Goal: Task Accomplishment & Management: Complete application form

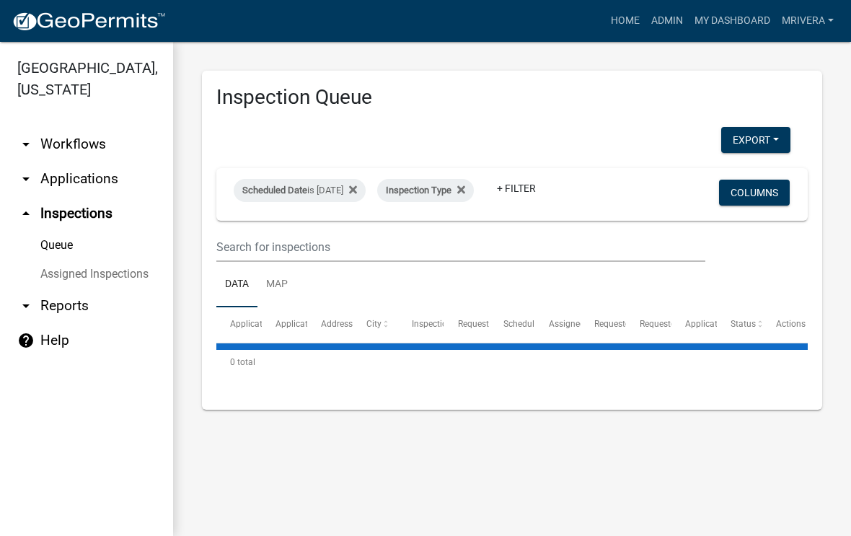
select select "1: 25"
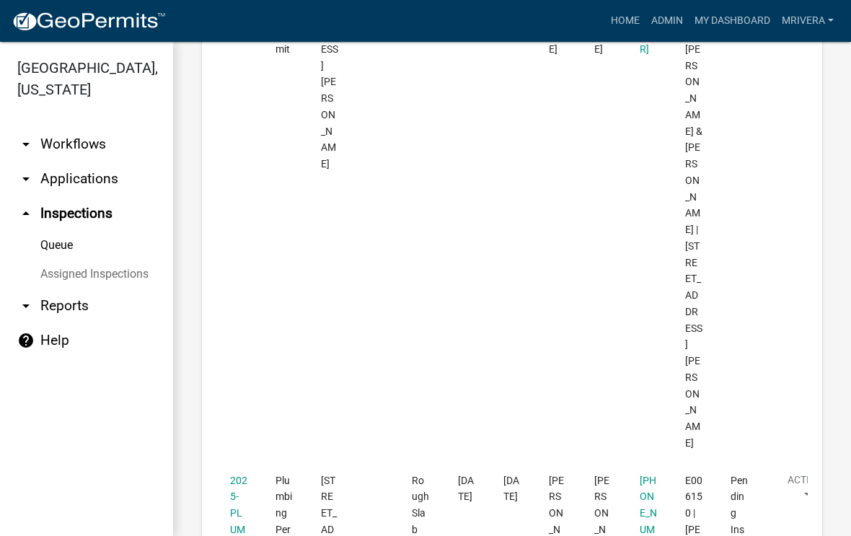
scroll to position [2007, 0]
click at [237, 472] on link "2025-PLUM-162" at bounding box center [238, 519] width 17 height 94
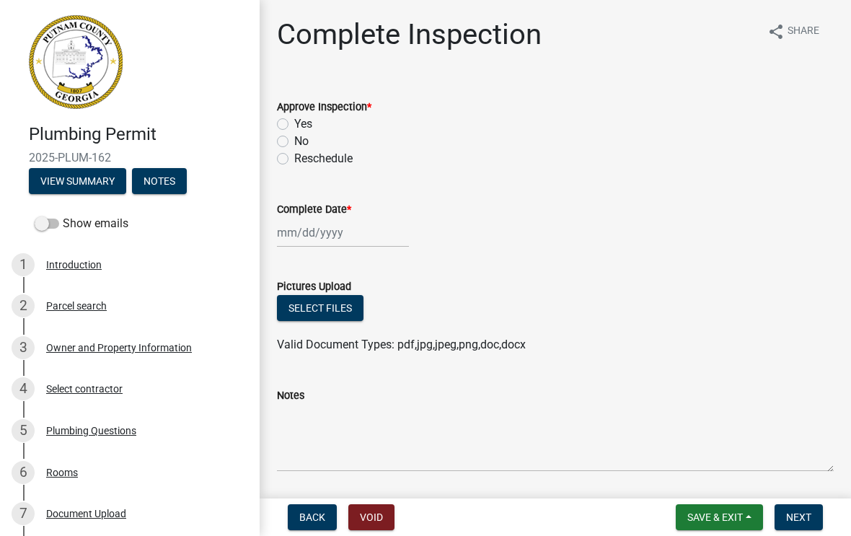
click at [289, 137] on div "No" at bounding box center [555, 141] width 557 height 17
click at [294, 144] on label "No" at bounding box center [301, 141] width 14 height 17
click at [294, 142] on input "No" at bounding box center [298, 137] width 9 height 9
radio input "true"
click at [338, 405] on textarea "Notes" at bounding box center [555, 438] width 557 height 68
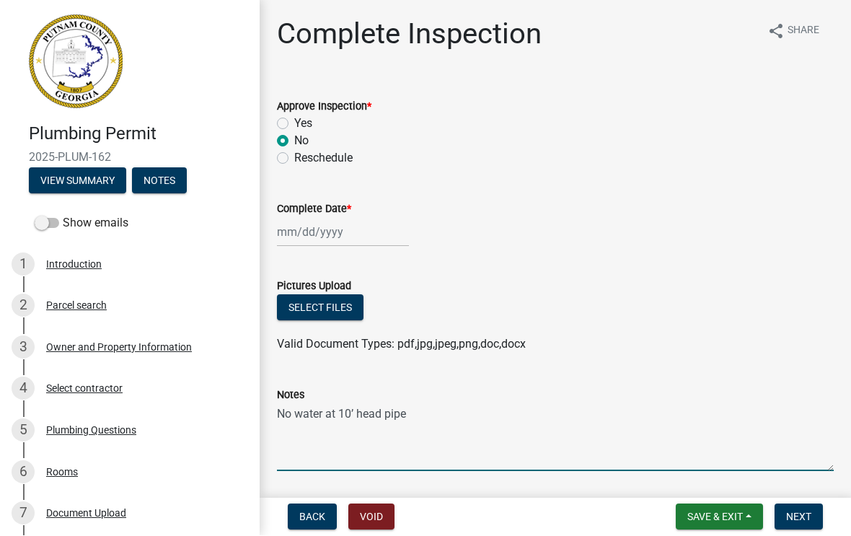
type textarea "No water at 10’ head pipe"
click at [804, 514] on span "Next" at bounding box center [798, 517] width 25 height 12
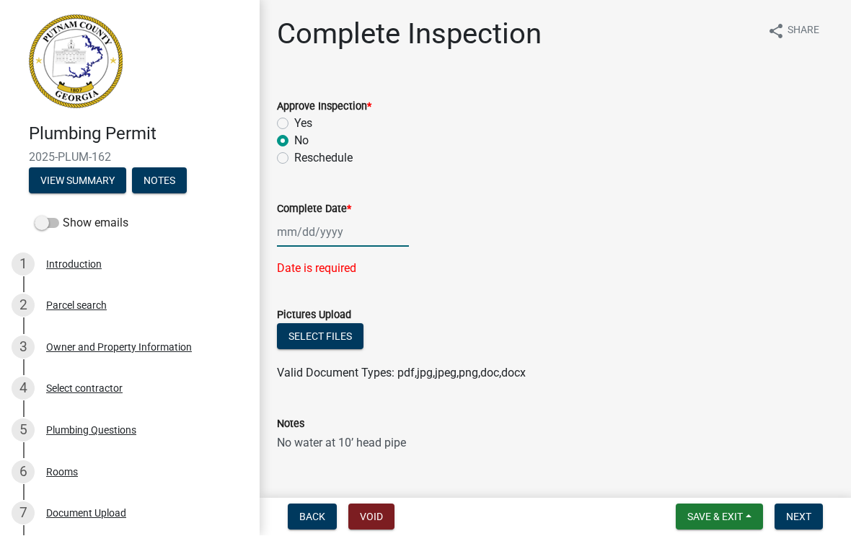
click at [327, 228] on div at bounding box center [343, 233] width 132 height 30
select select "8"
select select "2025"
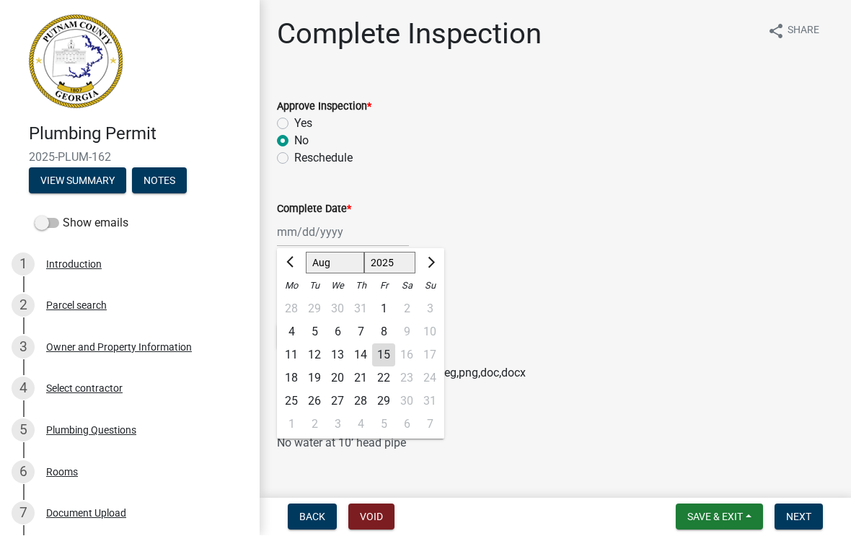
click at [385, 357] on div "15" at bounding box center [383, 355] width 23 height 23
type input "[DATE]"
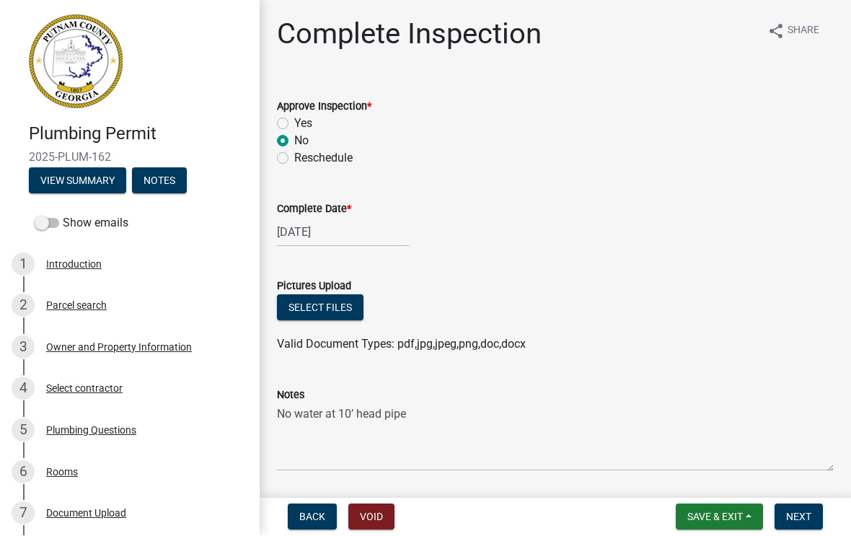
click at [810, 516] on span "Next" at bounding box center [798, 517] width 25 height 12
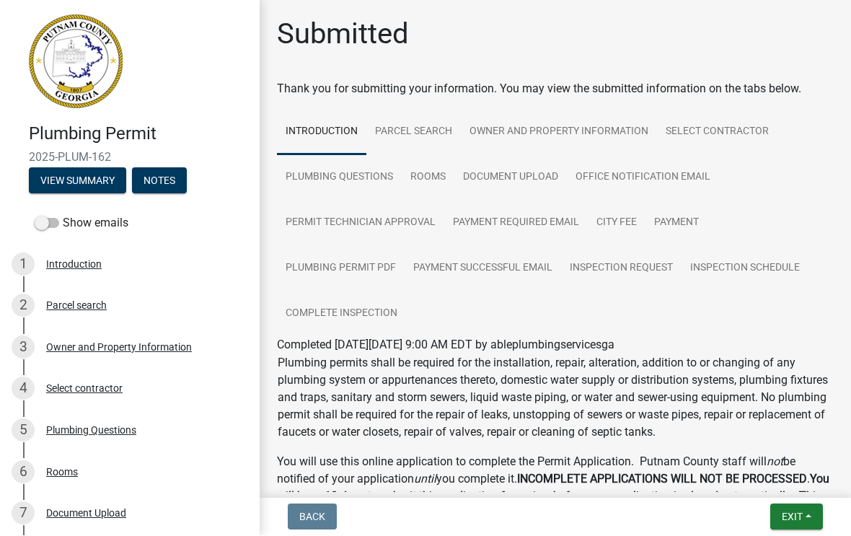
click at [805, 513] on button "Exit" at bounding box center [796, 517] width 53 height 26
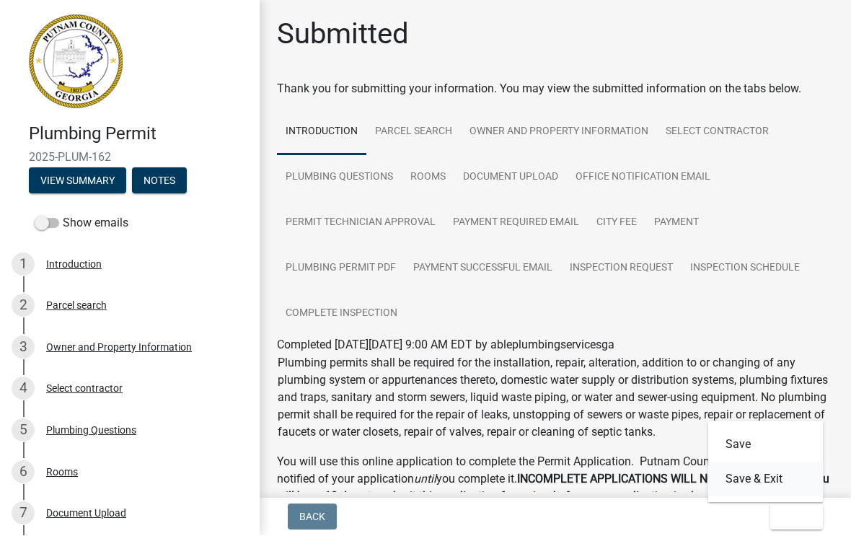
click at [763, 486] on button "Save & Exit" at bounding box center [765, 479] width 115 height 35
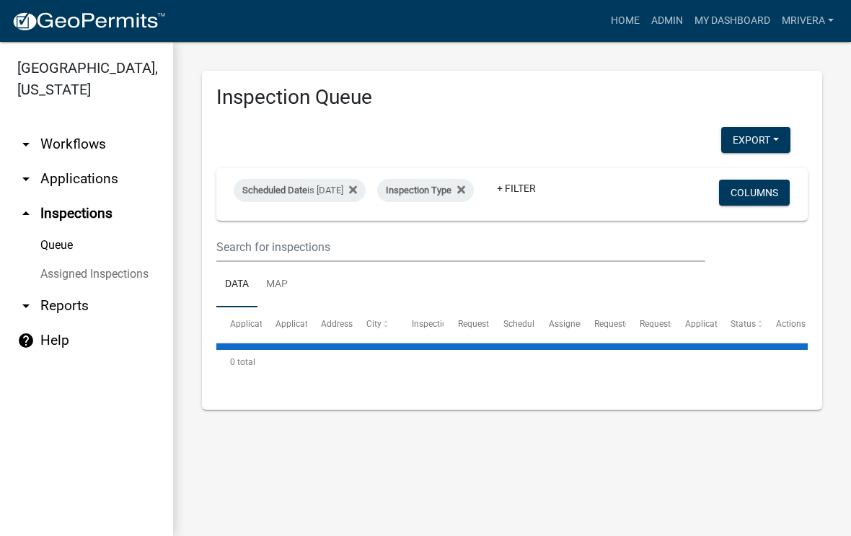
select select "1: 25"
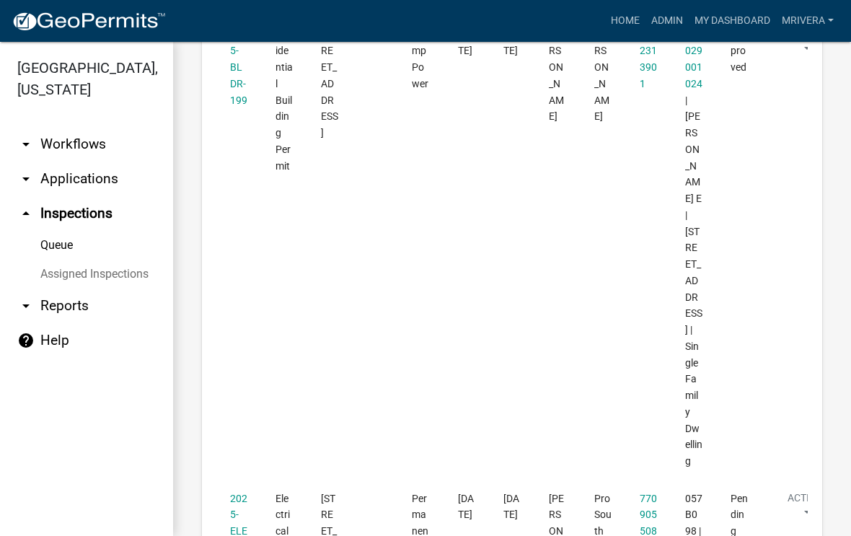
scroll to position [2718, 0]
click at [235, 492] on link "2025-ELECR-418" at bounding box center [238, 530] width 17 height 77
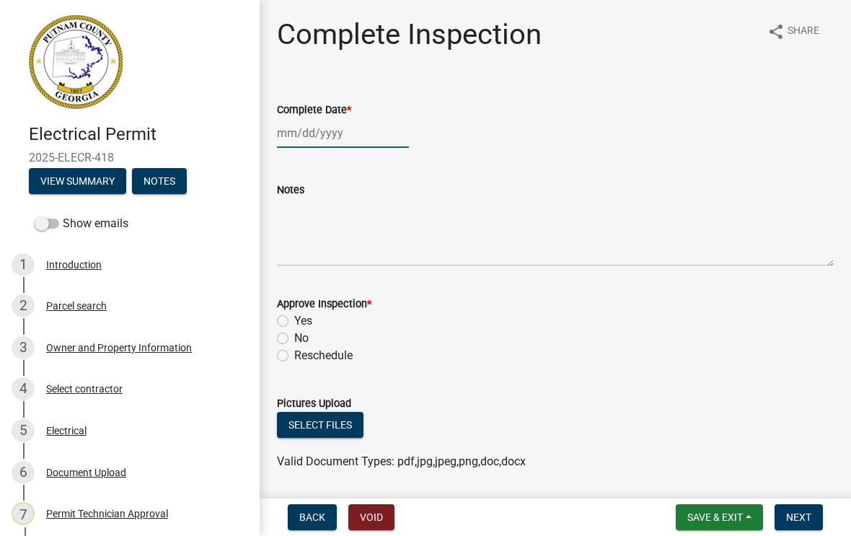
click at [323, 137] on div at bounding box center [343, 133] width 132 height 30
select select "8"
select select "2025"
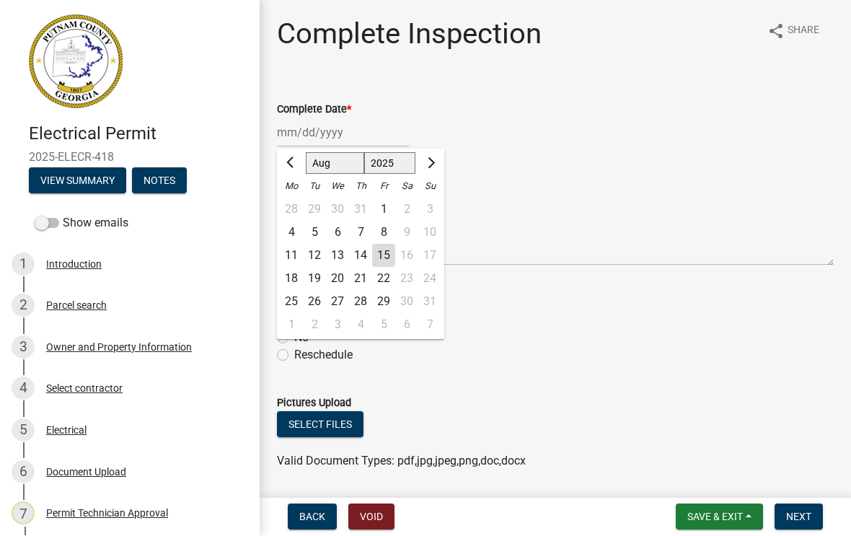
click at [384, 257] on div "15" at bounding box center [383, 256] width 23 height 23
type input "[DATE]"
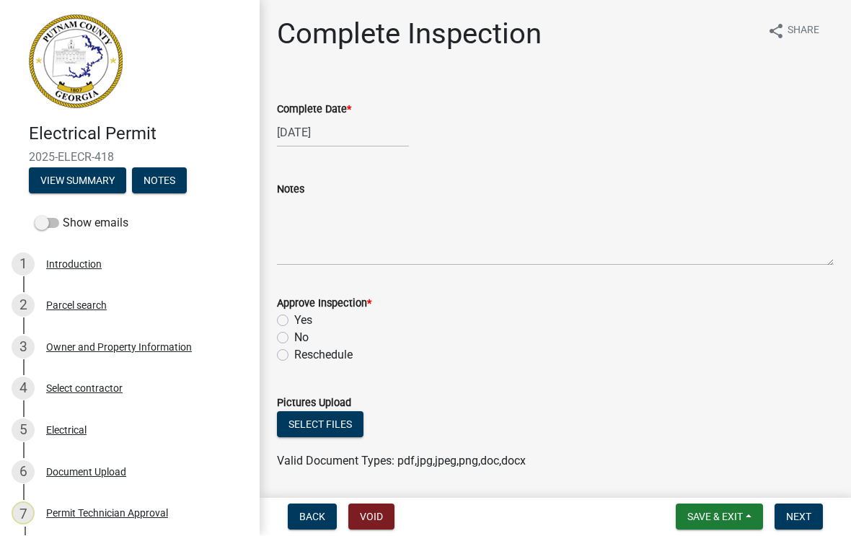
click at [294, 321] on label "Yes" at bounding box center [303, 320] width 18 height 17
click at [294, 321] on input "Yes" at bounding box center [298, 316] width 9 height 9
radio input "true"
click at [794, 517] on span "Next" at bounding box center [798, 517] width 25 height 12
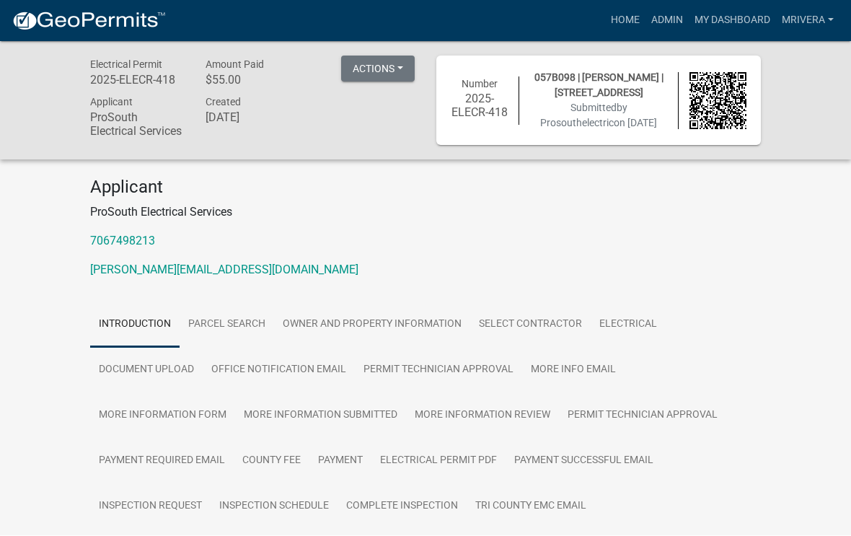
scroll to position [1, 0]
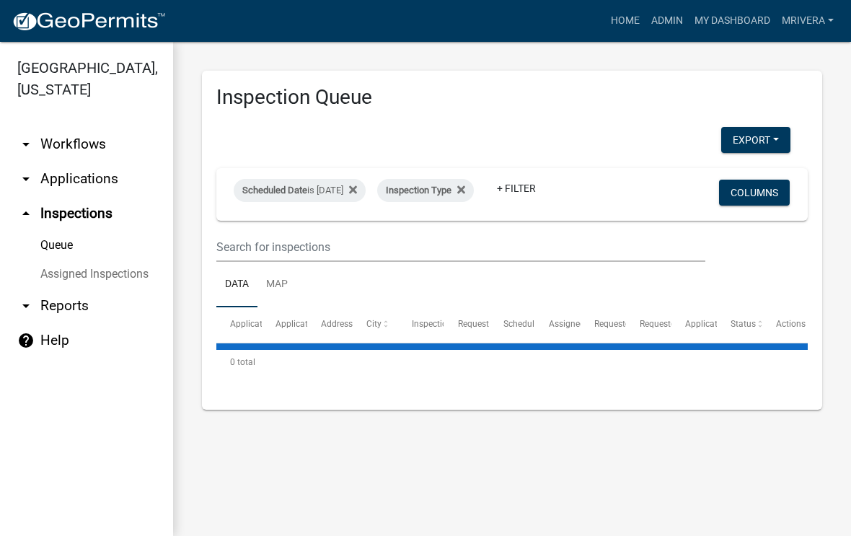
select select "1: 25"
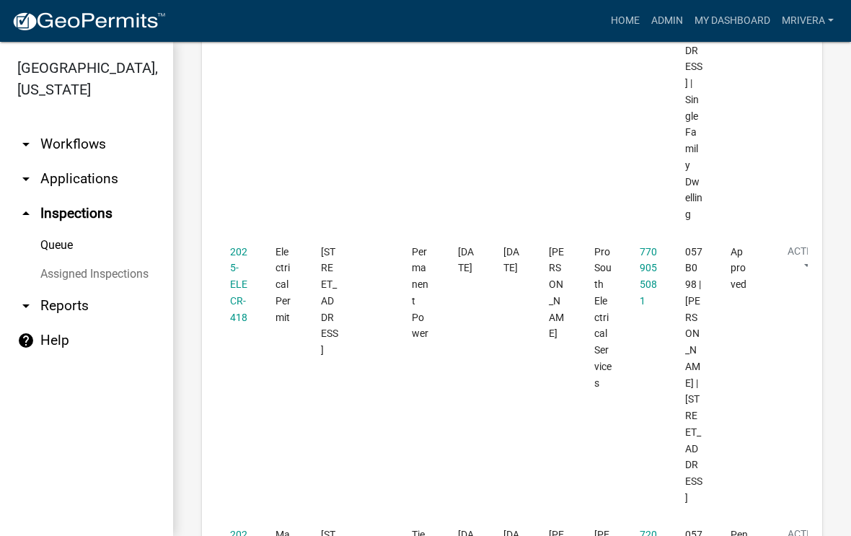
scroll to position [2966, 0]
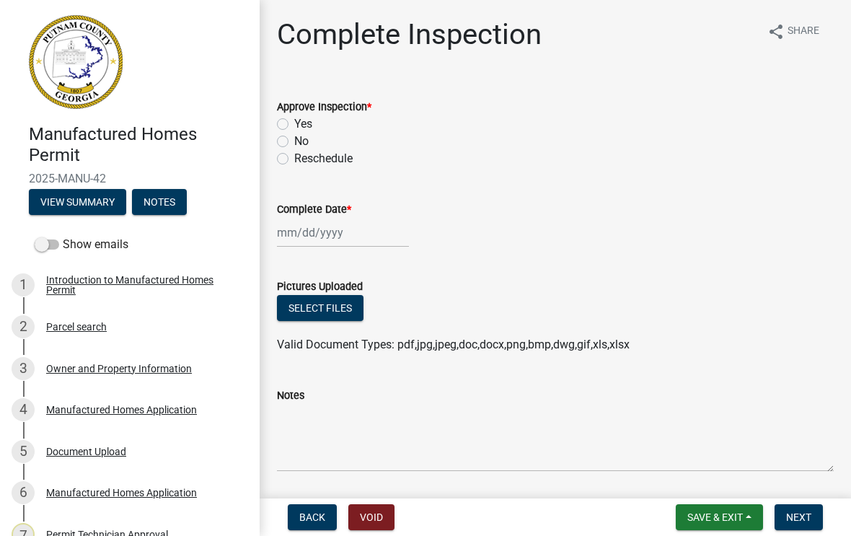
click at [294, 122] on label "Yes" at bounding box center [303, 123] width 18 height 17
click at [294, 122] on input "Yes" at bounding box center [298, 119] width 9 height 9
radio input "true"
click at [319, 242] on div at bounding box center [343, 233] width 132 height 30
select select "8"
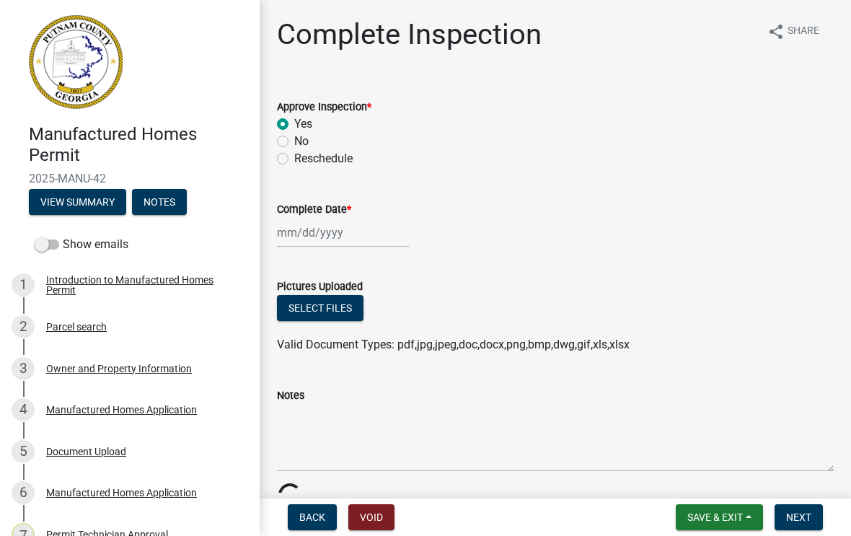
select select "2025"
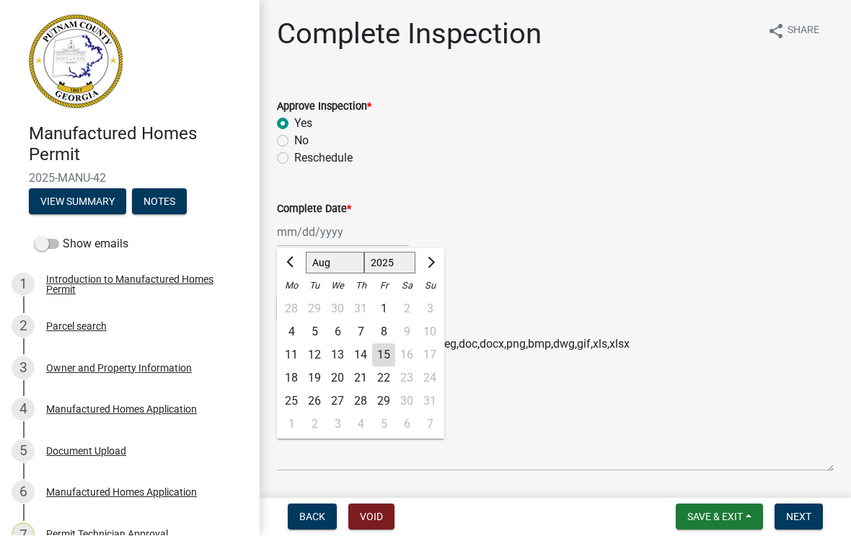
click at [385, 352] on div "15" at bounding box center [383, 355] width 23 height 23
type input "[DATE]"
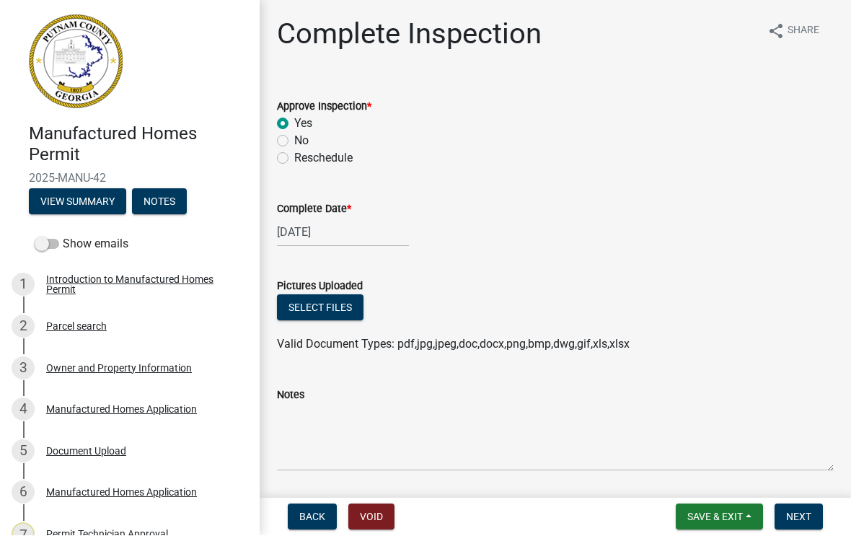
click at [801, 514] on span "Next" at bounding box center [798, 517] width 25 height 12
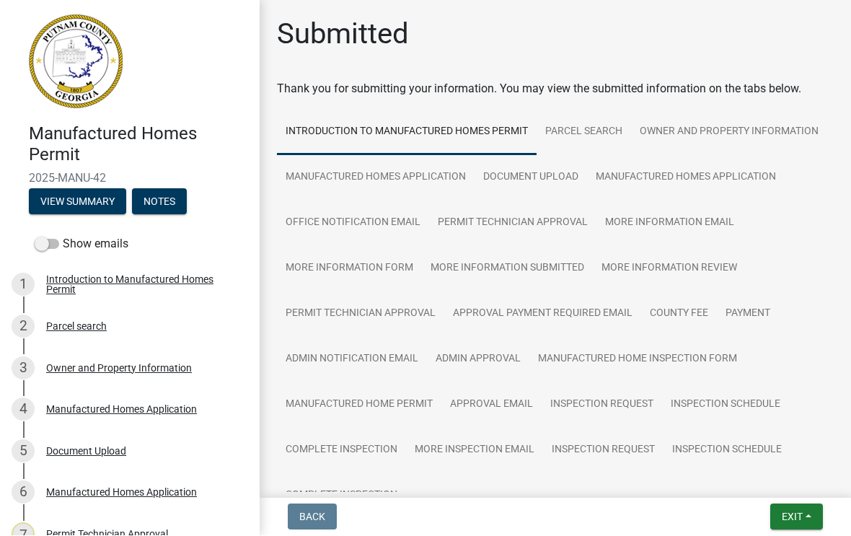
click at [792, 522] on span "Exit" at bounding box center [792, 517] width 21 height 12
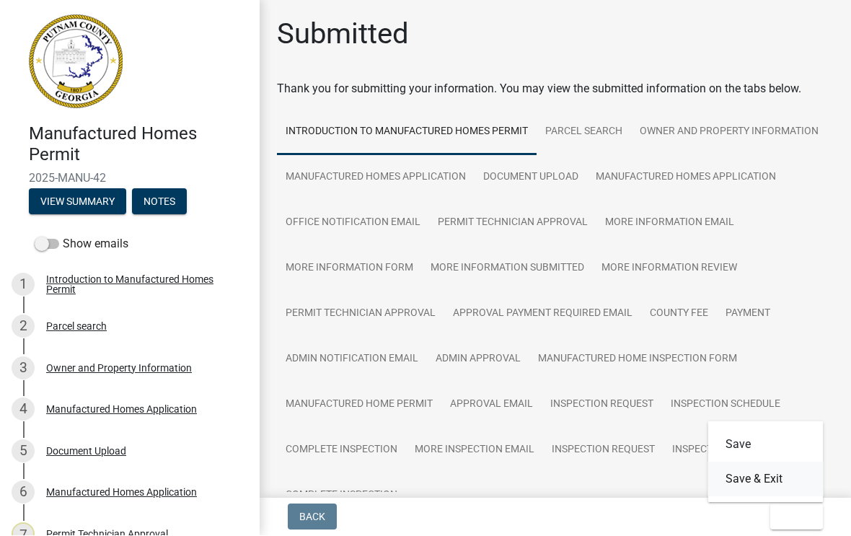
click at [767, 488] on button "Save & Exit" at bounding box center [765, 479] width 115 height 35
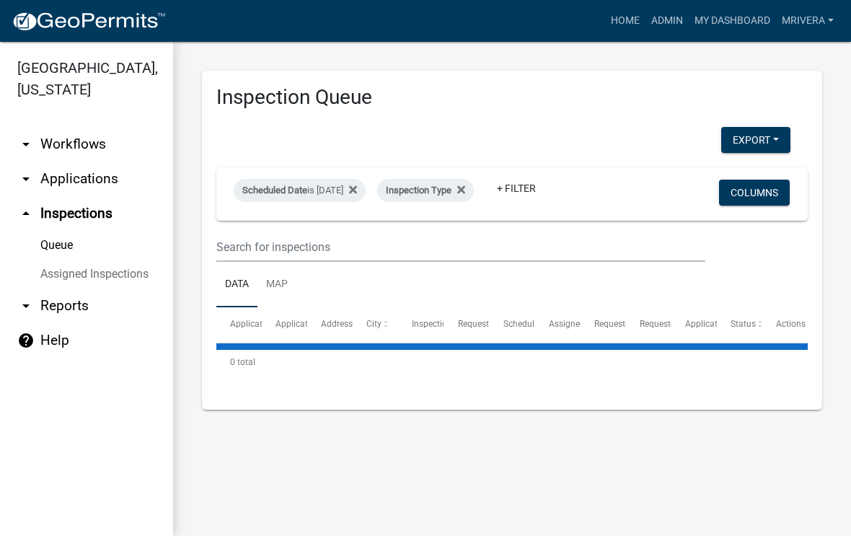
select select "1: 25"
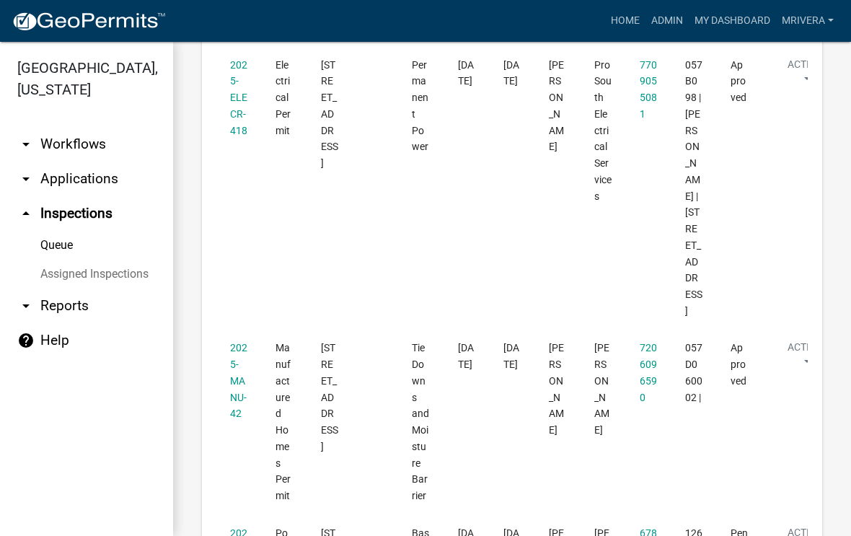
scroll to position [3153, 0]
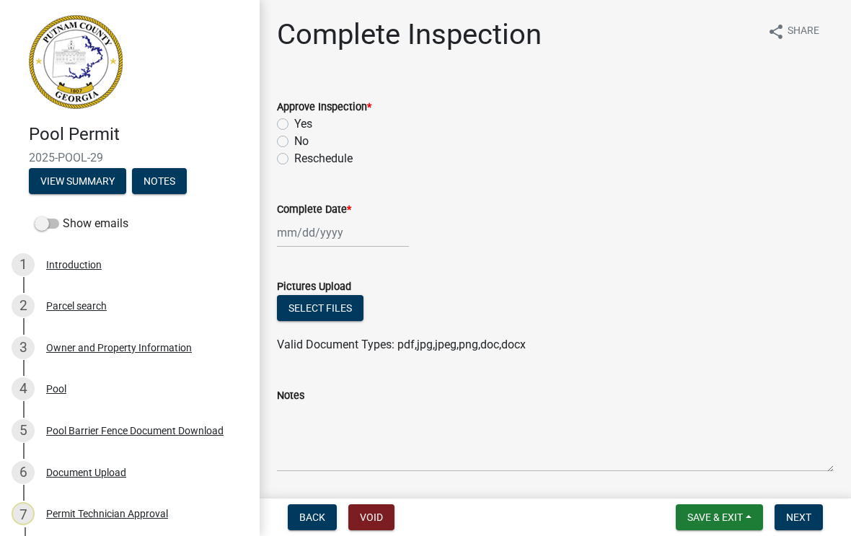
click at [294, 128] on label "Yes" at bounding box center [303, 123] width 18 height 17
click at [294, 125] on input "Yes" at bounding box center [298, 119] width 9 height 9
radio input "true"
click at [328, 237] on div at bounding box center [343, 233] width 132 height 30
select select "8"
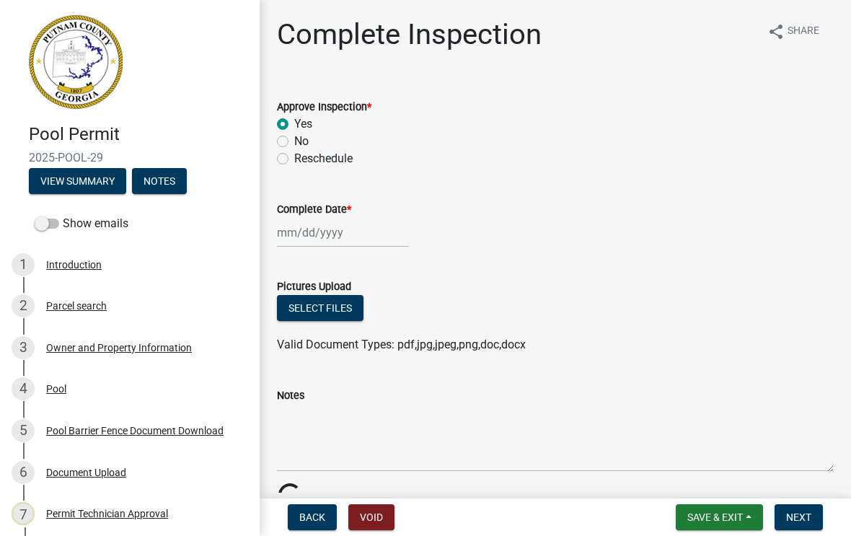
select select "2025"
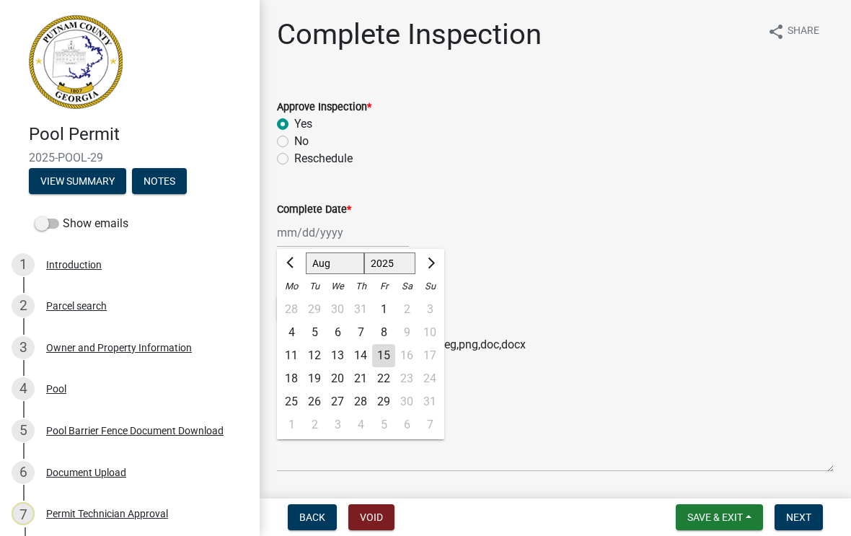
click at [382, 361] on div "15" at bounding box center [383, 355] width 23 height 23
type input "[DATE]"
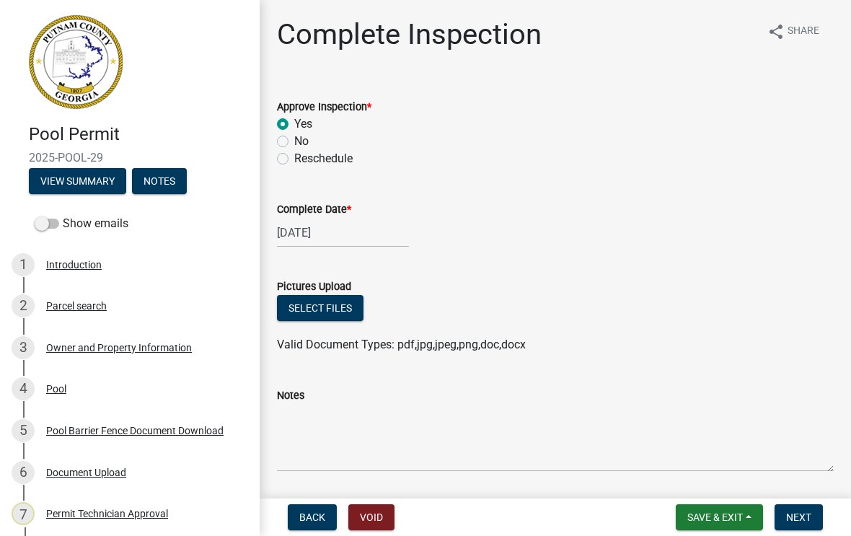
click at [801, 522] on span "Next" at bounding box center [798, 517] width 25 height 12
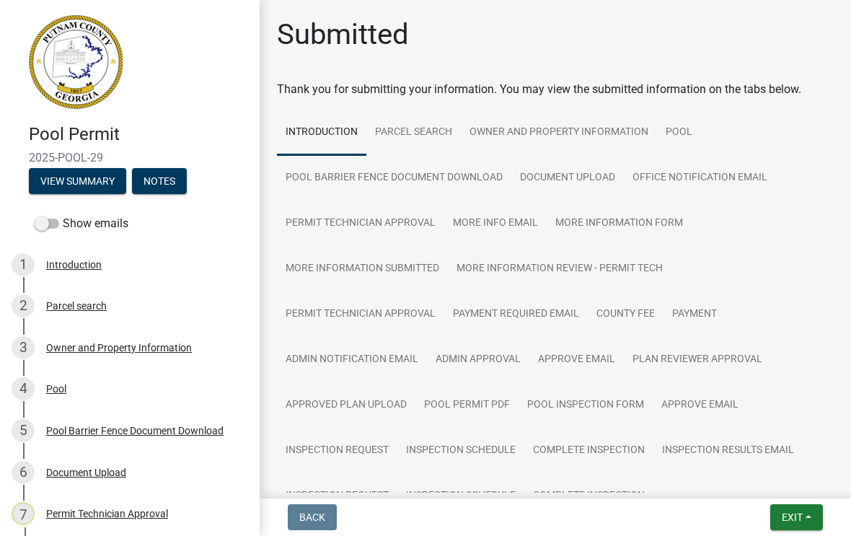
click at [791, 512] on span "Exit" at bounding box center [792, 517] width 21 height 12
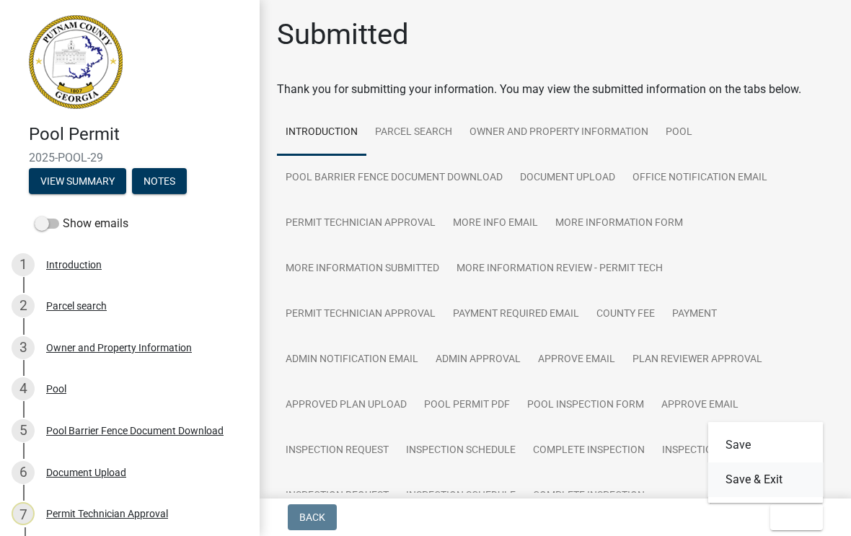
click at [766, 485] on button "Save & Exit" at bounding box center [765, 479] width 115 height 35
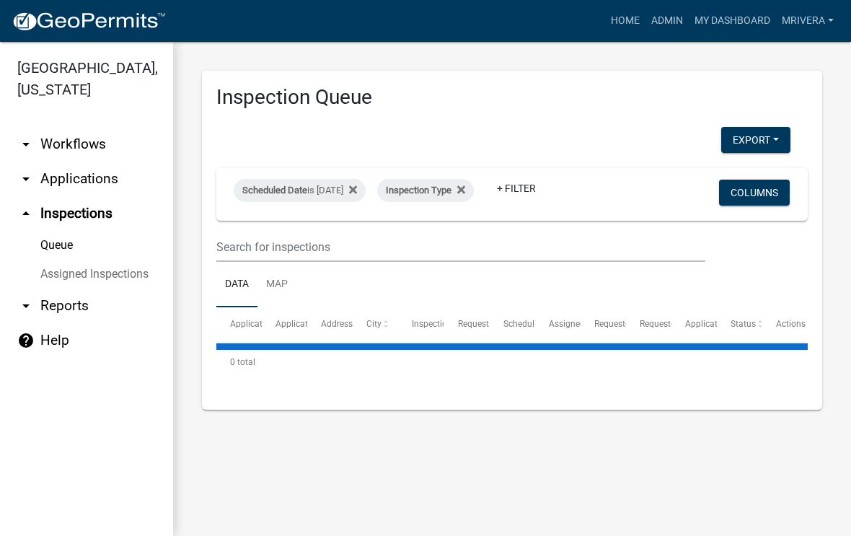
select select "1: 25"
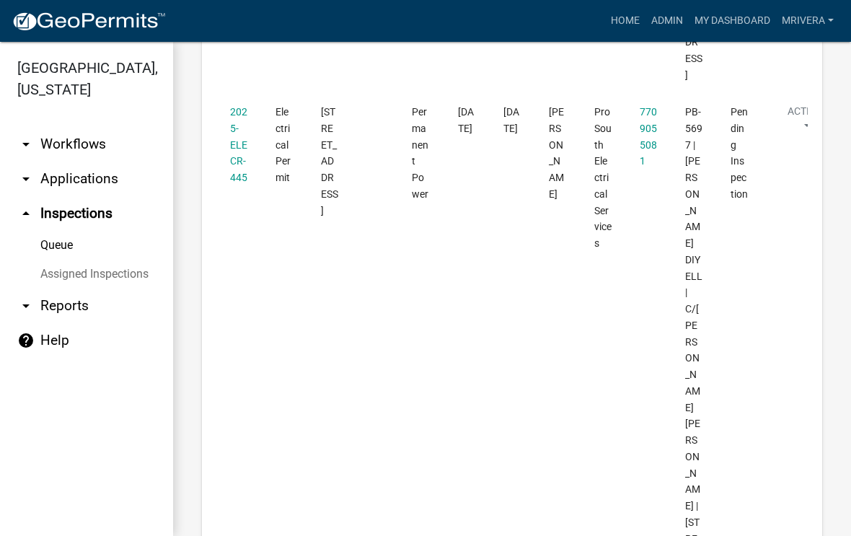
scroll to position [4146, 0]
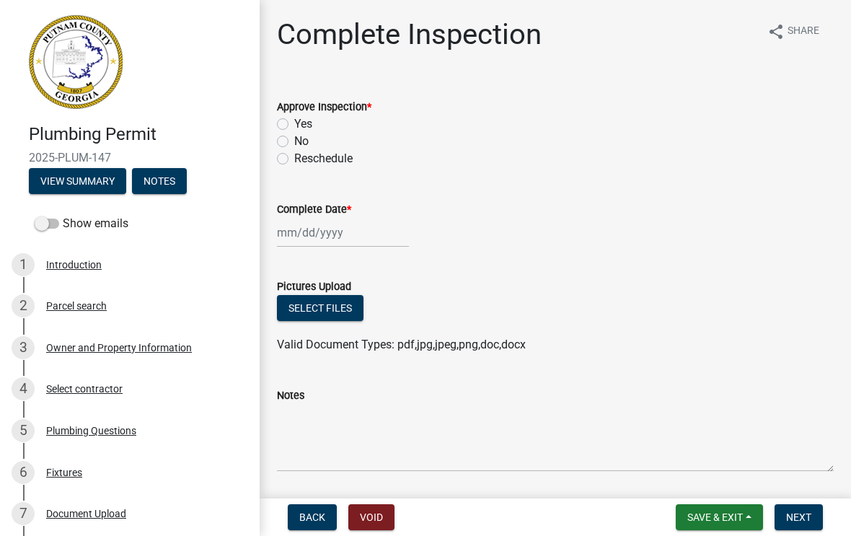
click at [294, 129] on label "Yes" at bounding box center [303, 123] width 18 height 17
click at [294, 125] on input "Yes" at bounding box center [298, 119] width 9 height 9
radio input "true"
click at [328, 238] on div at bounding box center [343, 233] width 132 height 30
select select "8"
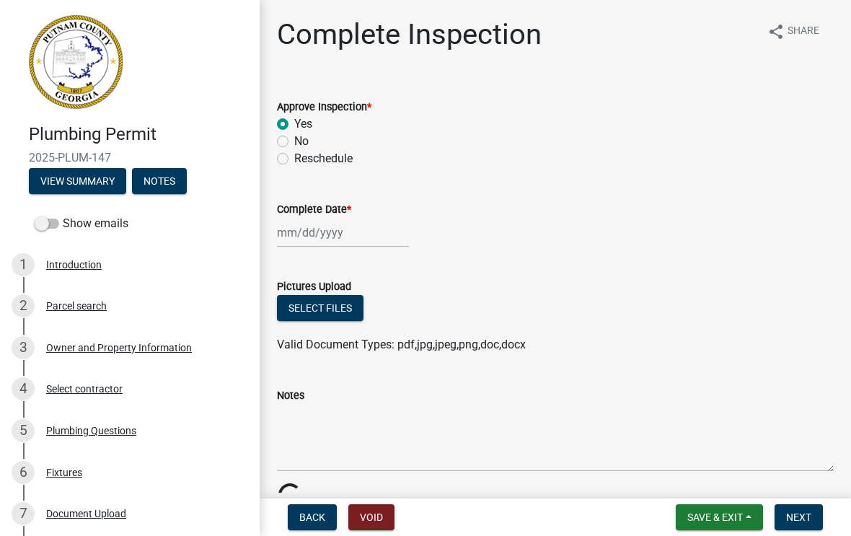
select select "2025"
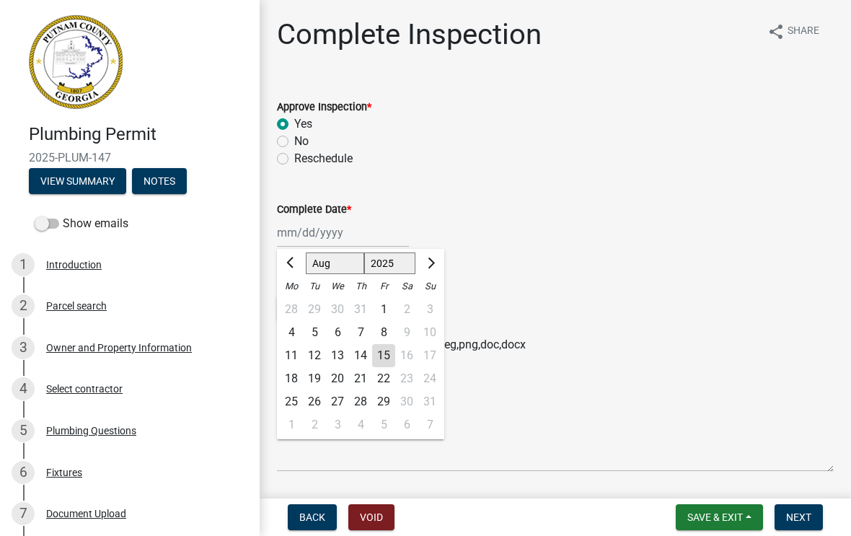
click at [387, 357] on div "15" at bounding box center [383, 355] width 23 height 23
type input "[DATE]"
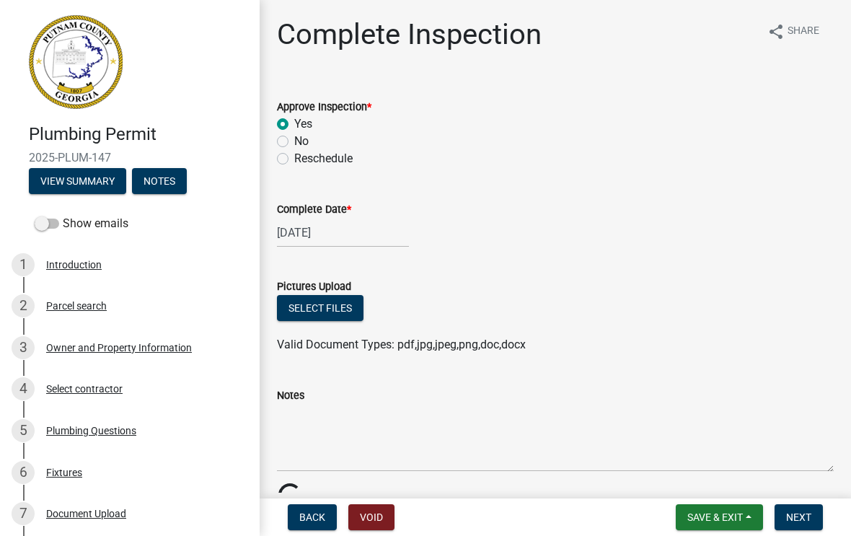
click at [792, 524] on button "Next" at bounding box center [799, 517] width 48 height 26
click at [810, 526] on button "Next" at bounding box center [799, 517] width 48 height 26
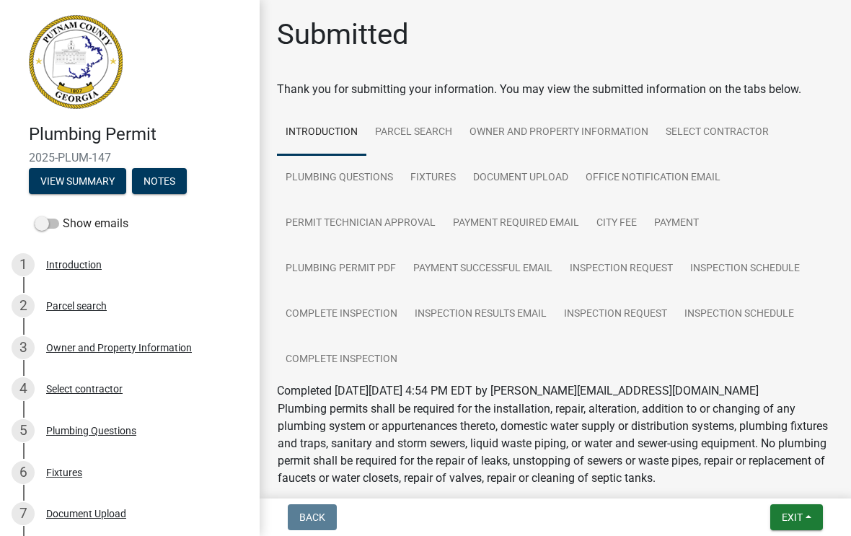
click at [809, 501] on nav "Back Exit Save Save & Exit" at bounding box center [556, 518] width 592 height 38
click at [794, 519] on span "Exit" at bounding box center [792, 517] width 21 height 12
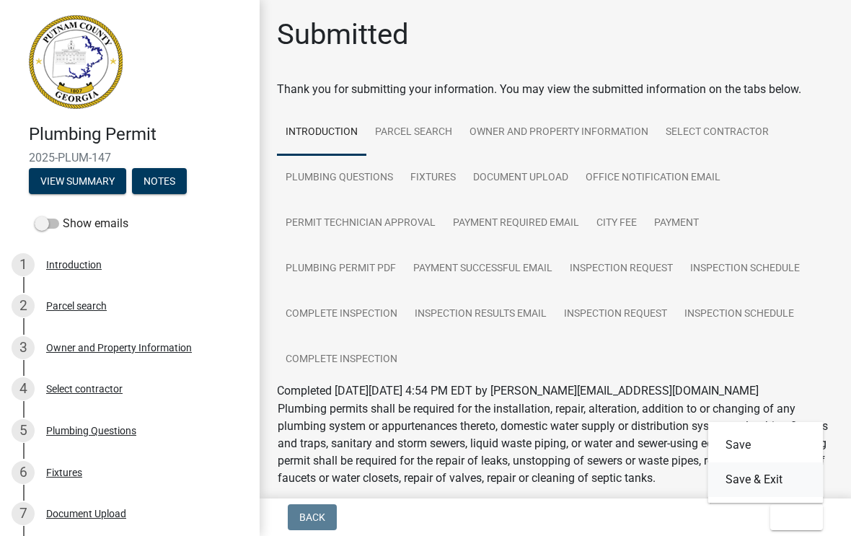
click at [775, 485] on button "Save & Exit" at bounding box center [765, 479] width 115 height 35
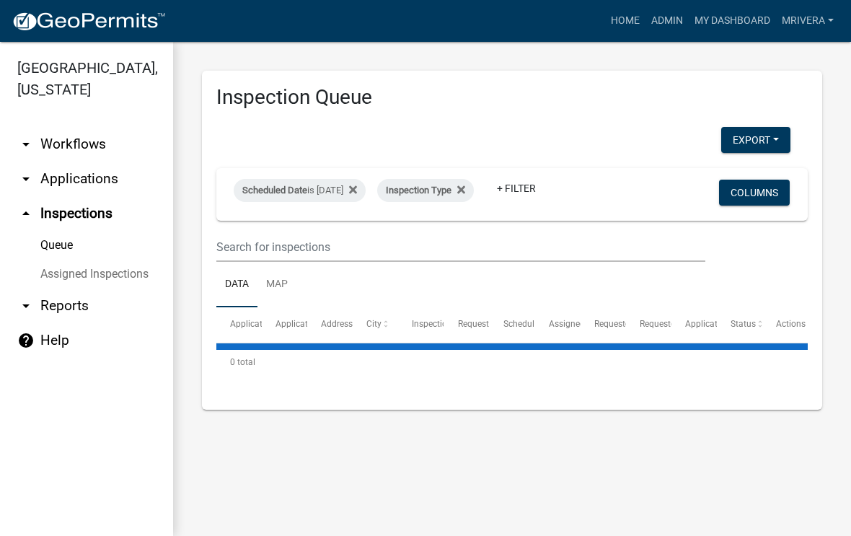
select select "1: 25"
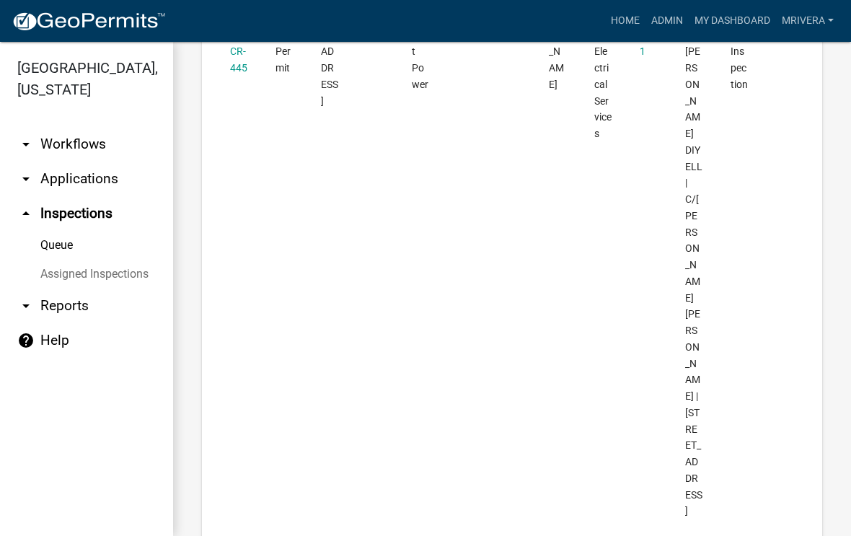
scroll to position [4257, 0]
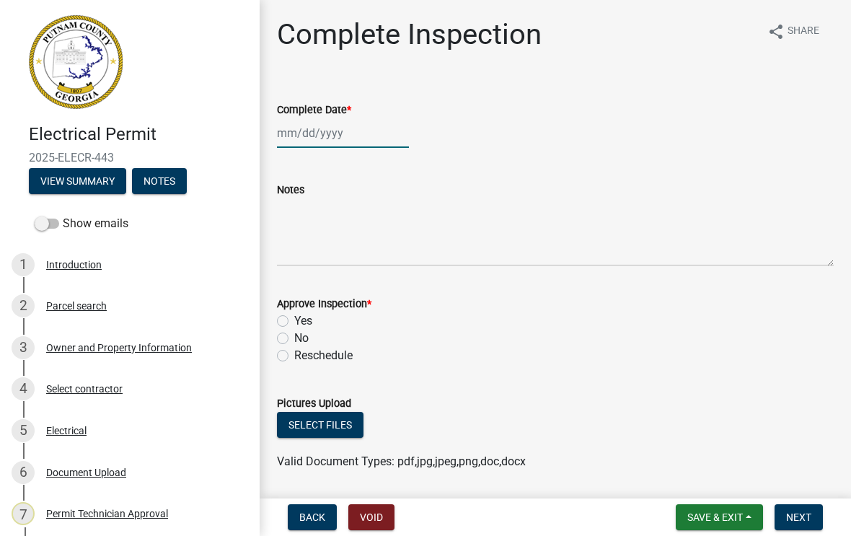
click at [309, 144] on div at bounding box center [343, 133] width 132 height 30
select select "8"
select select "2025"
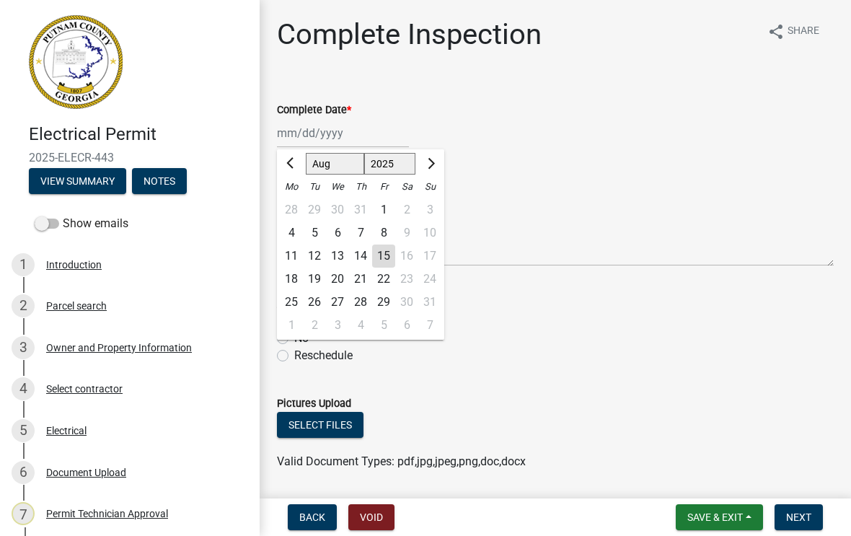
click at [389, 262] on div "15" at bounding box center [383, 256] width 23 height 23
type input "[DATE]"
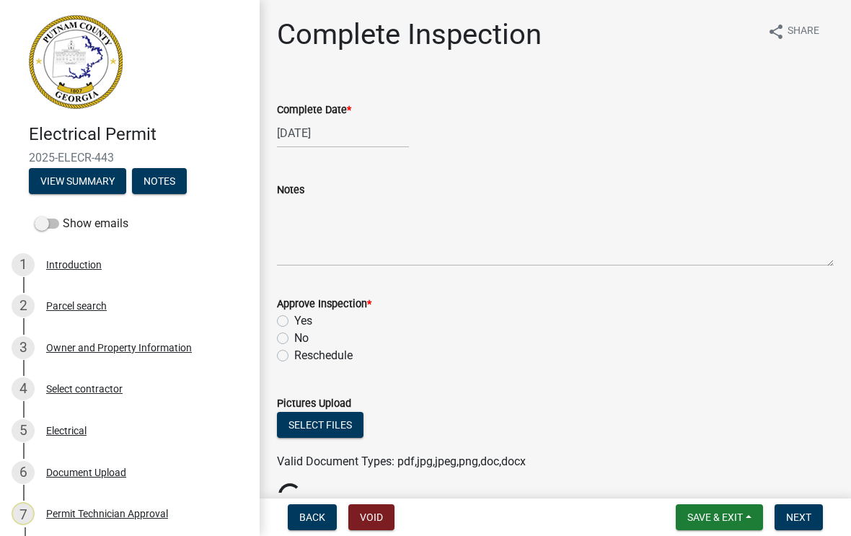
click at [294, 322] on label "Yes" at bounding box center [303, 320] width 18 height 17
click at [294, 322] on input "Yes" at bounding box center [298, 316] width 9 height 9
radio input "true"
click at [803, 520] on span "Next" at bounding box center [798, 517] width 25 height 12
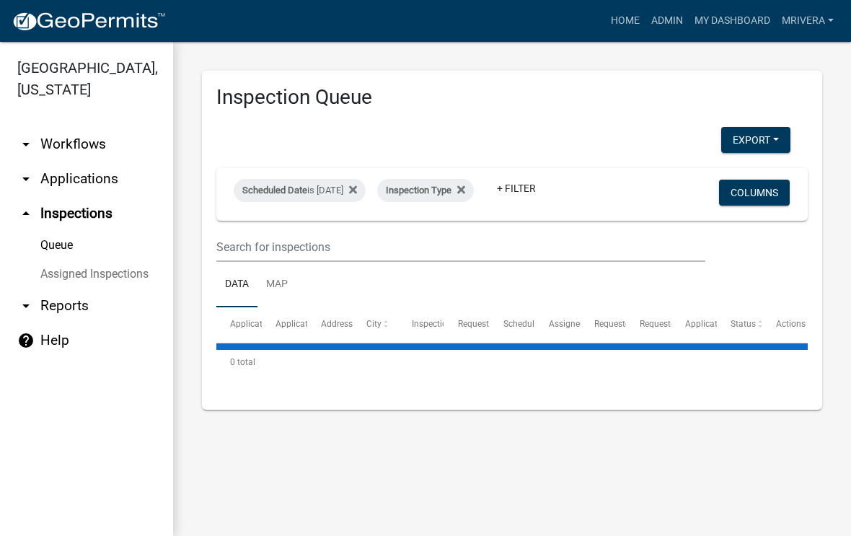
select select "1: 25"
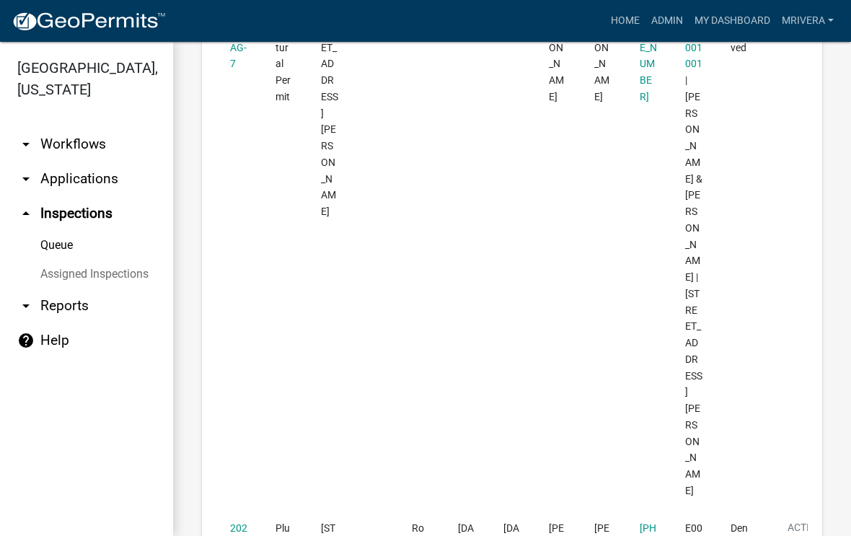
scroll to position [1956, 0]
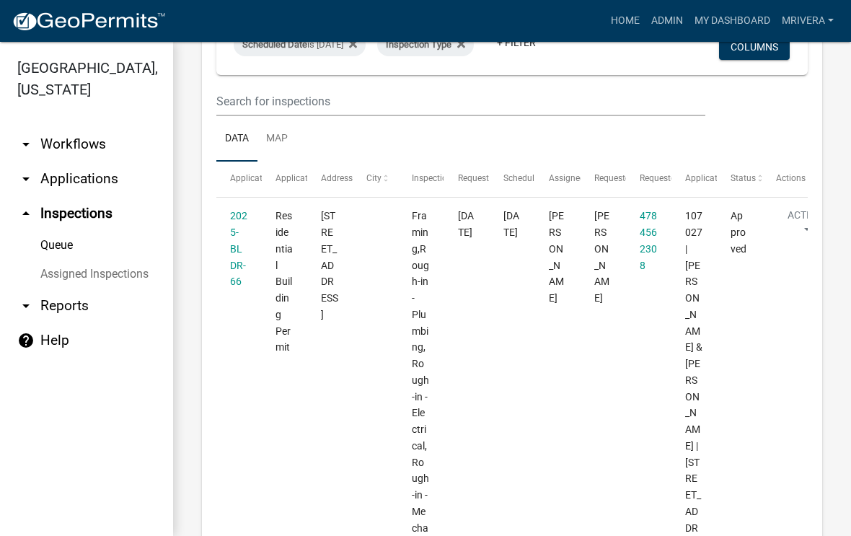
click at [807, 24] on link "mrivera" at bounding box center [807, 20] width 63 height 27
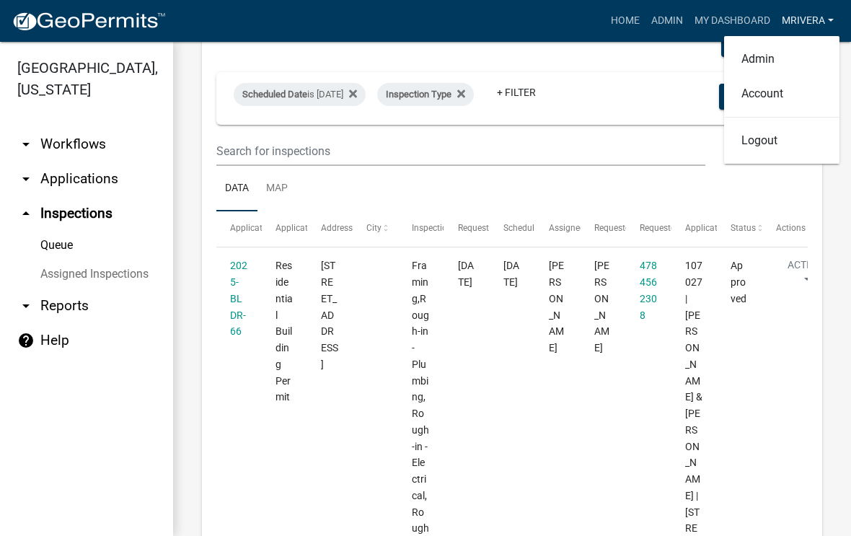
scroll to position [95, 0]
click at [553, 176] on ul "Data Map" at bounding box center [512, 189] width 592 height 45
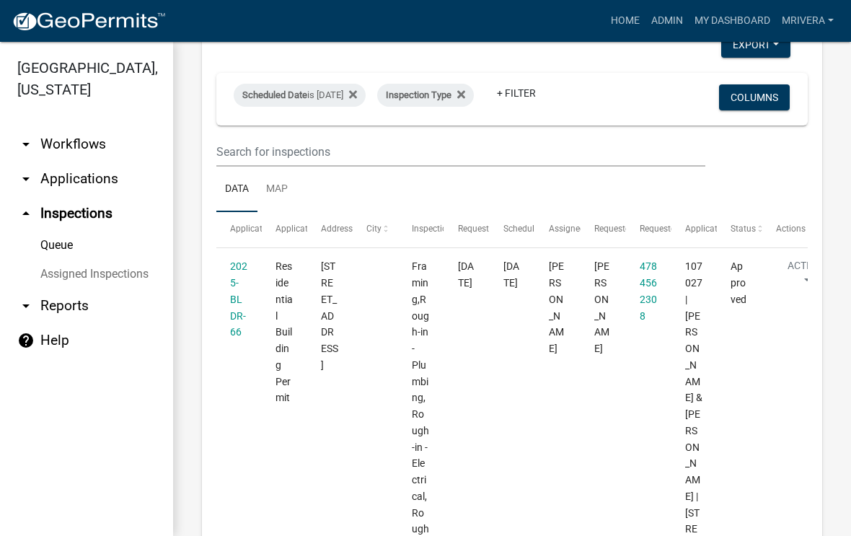
click at [105, 212] on link "arrow_drop_up Inspections" at bounding box center [86, 213] width 173 height 35
click at [97, 220] on link "arrow_drop_up Inspections" at bounding box center [86, 213] width 173 height 35
click at [69, 245] on link "Queue" at bounding box center [86, 245] width 173 height 29
click at [123, 275] on link "Assigned Inspections" at bounding box center [86, 274] width 173 height 29
